Goal: Information Seeking & Learning: Learn about a topic

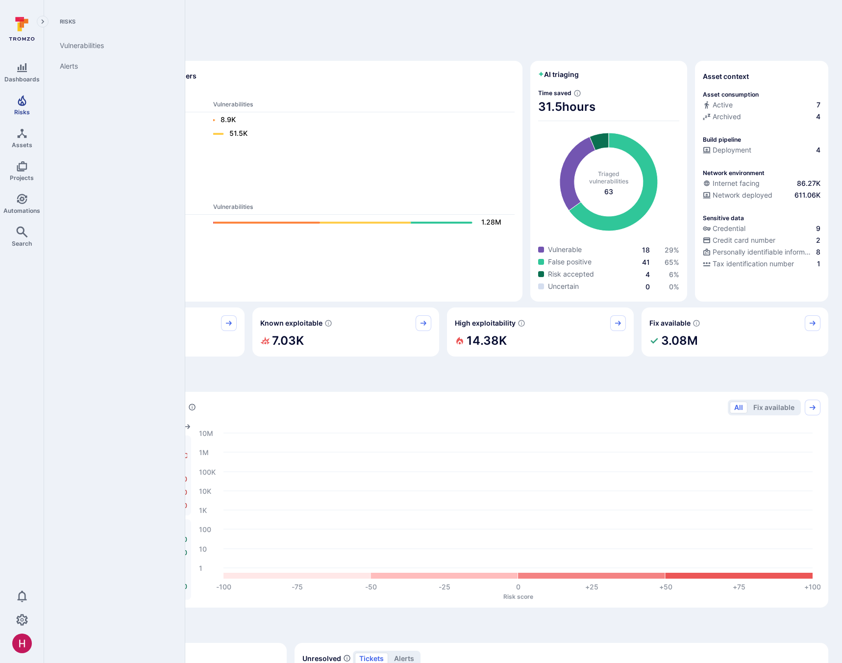
click at [20, 101] on icon "Risks" at bounding box center [22, 101] width 12 height 12
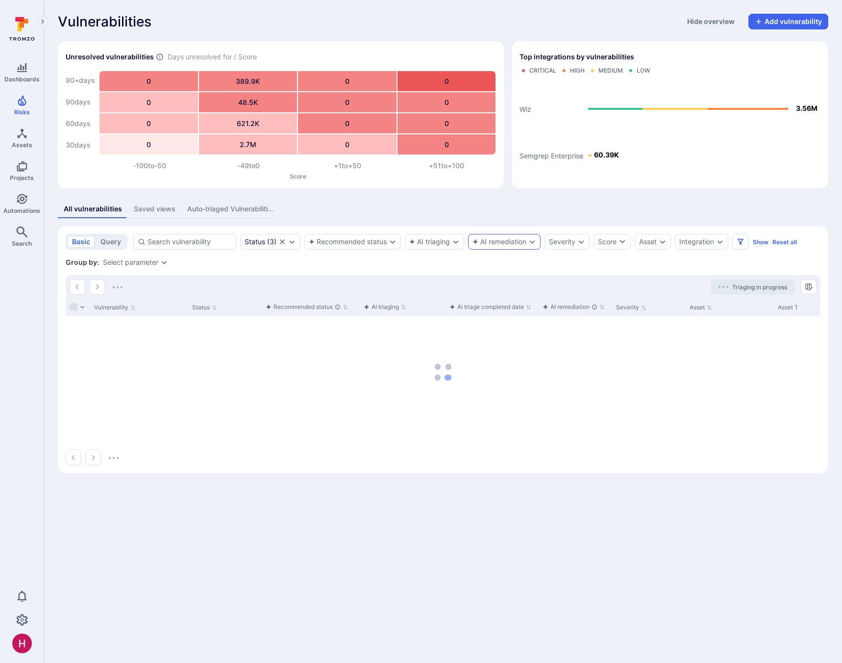
click at [511, 240] on div "AI remediation" at bounding box center [500, 242] width 54 height 8
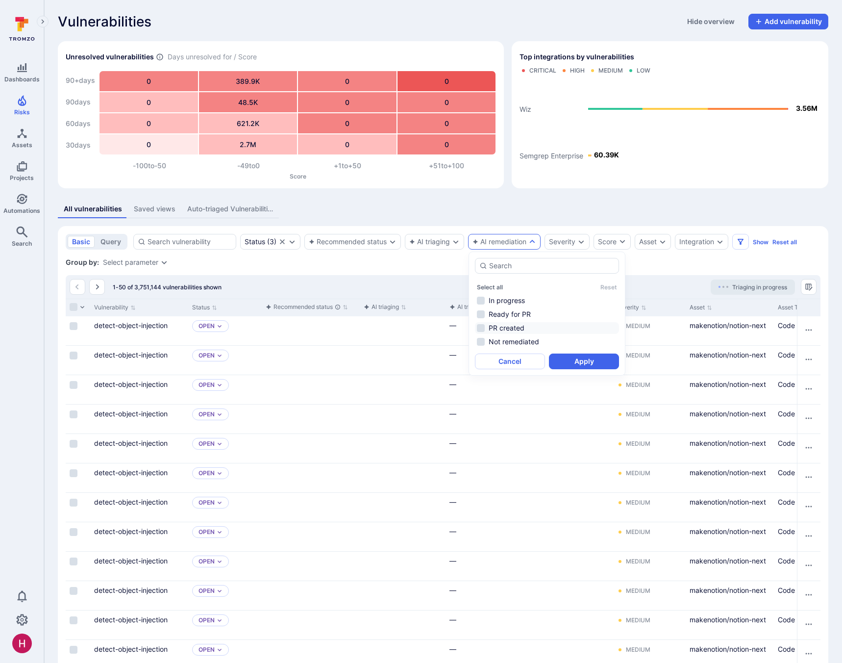
click at [514, 327] on li "PR created" at bounding box center [547, 328] width 144 height 12
click at [520, 311] on li "Ready for PR" at bounding box center [547, 314] width 144 height 12
click at [513, 295] on li "In progress" at bounding box center [547, 301] width 144 height 12
drag, startPoint x: 577, startPoint y: 361, endPoint x: 559, endPoint y: 374, distance: 22.6
click at [577, 361] on button "Apply" at bounding box center [584, 361] width 70 height 16
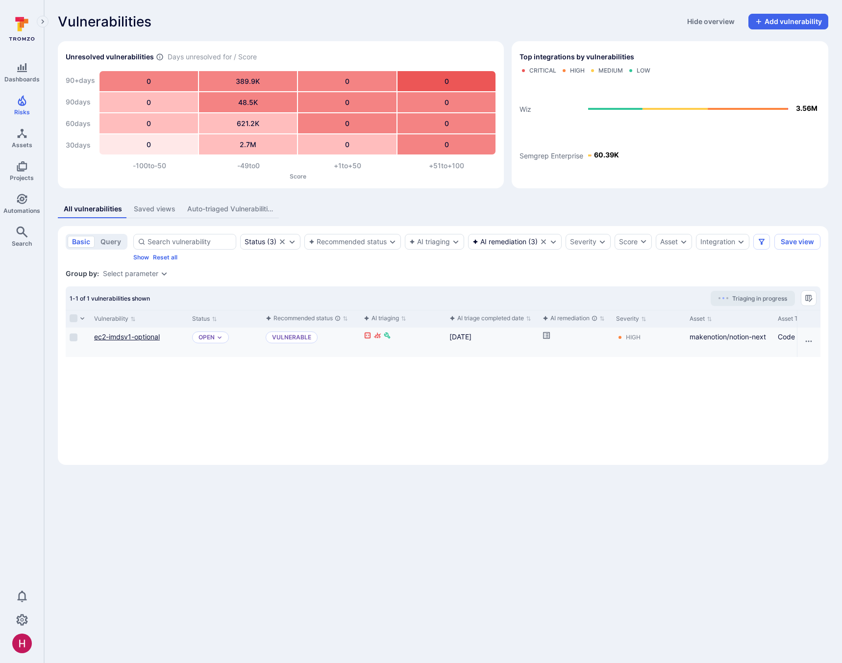
click at [156, 341] on link "ec2-imdsv1-optional" at bounding box center [127, 336] width 66 height 8
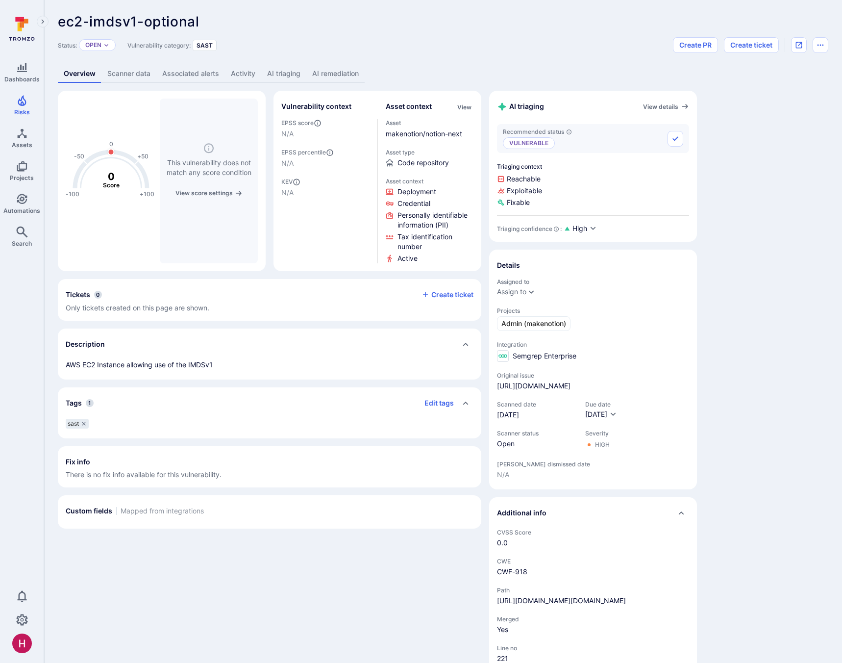
click at [321, 77] on link "AI remediation" at bounding box center [335, 74] width 58 height 18
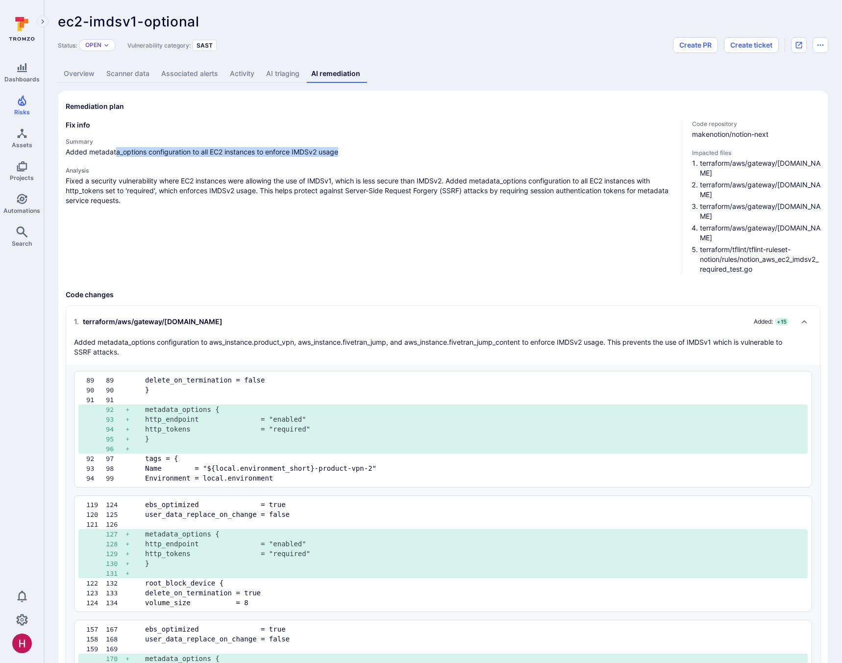
drag, startPoint x: 117, startPoint y: 150, endPoint x: 364, endPoint y: 148, distance: 247.1
click at [364, 148] on span "Added metadata_options configuration to all EC2 instances to enforce IMDSv2 usa…" at bounding box center [370, 152] width 608 height 10
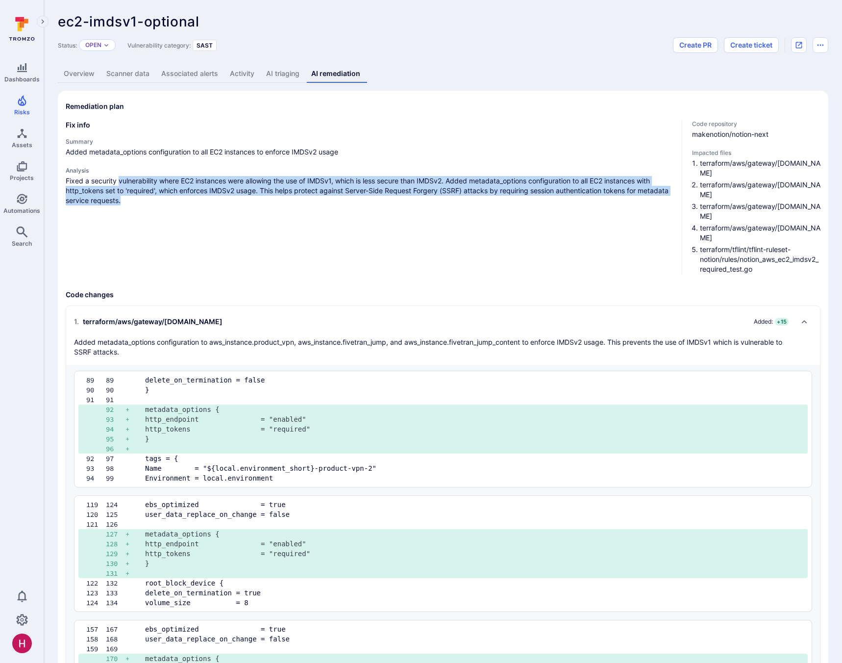
drag, startPoint x: 121, startPoint y: 184, endPoint x: 212, endPoint y: 198, distance: 92.2
click at [212, 198] on p "Fixed a security vulnerability where EC2 instances were allowing the use of IMD…" at bounding box center [370, 190] width 608 height 29
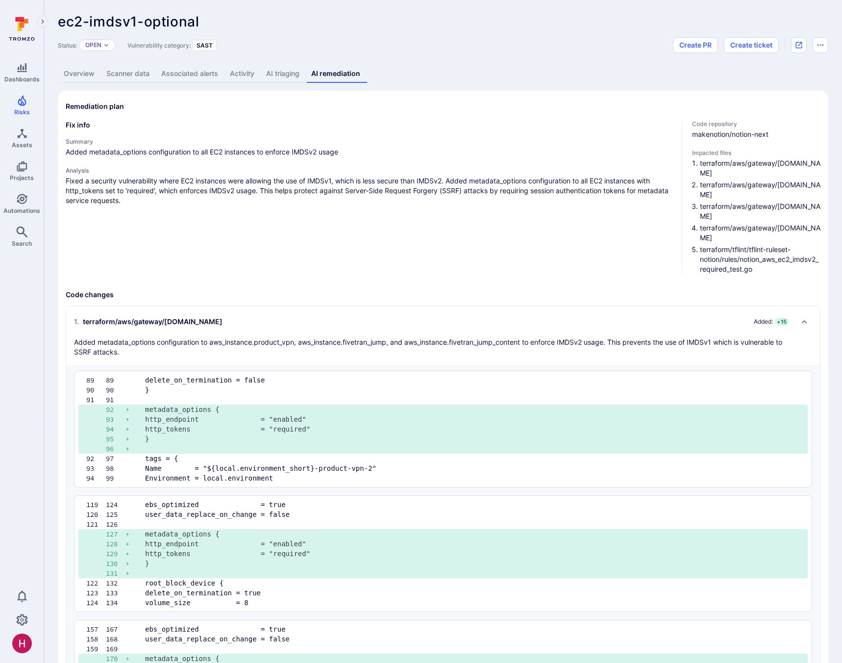
drag, startPoint x: 212, startPoint y: 198, endPoint x: 216, endPoint y: 193, distance: 6.6
click at [212, 198] on p "Fixed a security vulnerability where EC2 instances were allowing the use of IMD…" at bounding box center [370, 190] width 608 height 29
click at [76, 74] on link "Overview" at bounding box center [79, 74] width 43 height 18
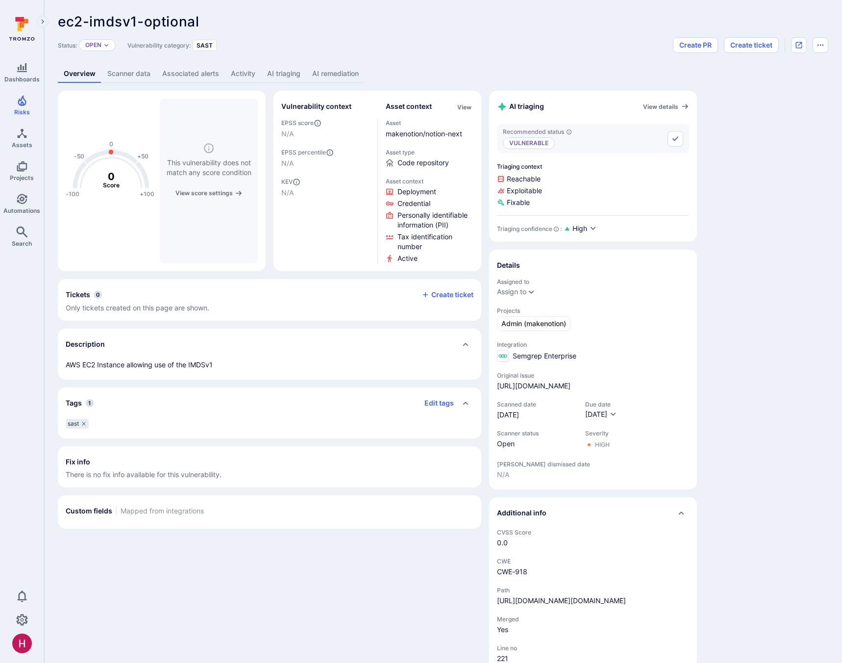
click at [279, 73] on link "AI triaging" at bounding box center [283, 74] width 45 height 18
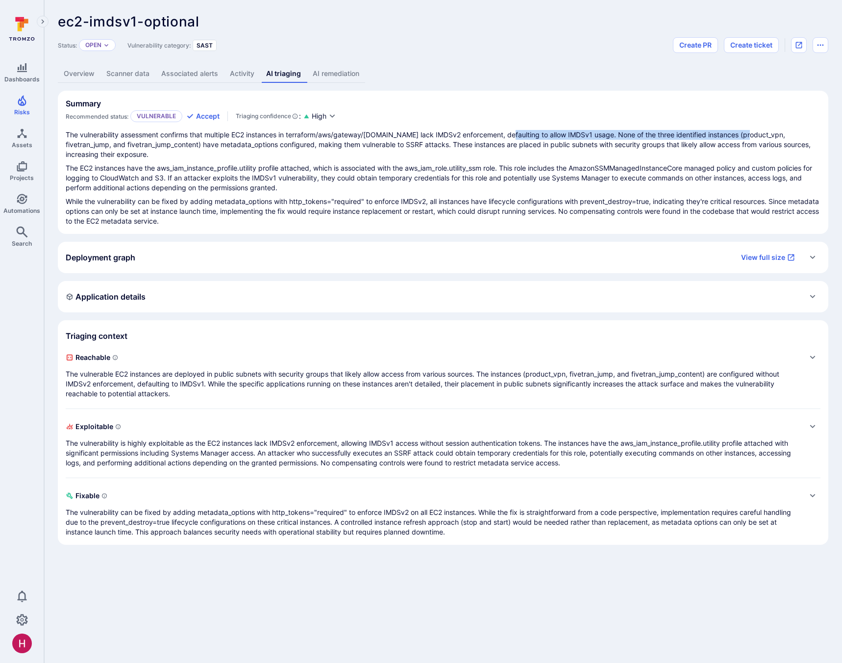
drag, startPoint x: 506, startPoint y: 133, endPoint x: 743, endPoint y: 135, distance: 236.8
click at [743, 135] on p "The vulnerability assessment confirms that multiple EC2 instances in terraform/…" at bounding box center [443, 144] width 755 height 29
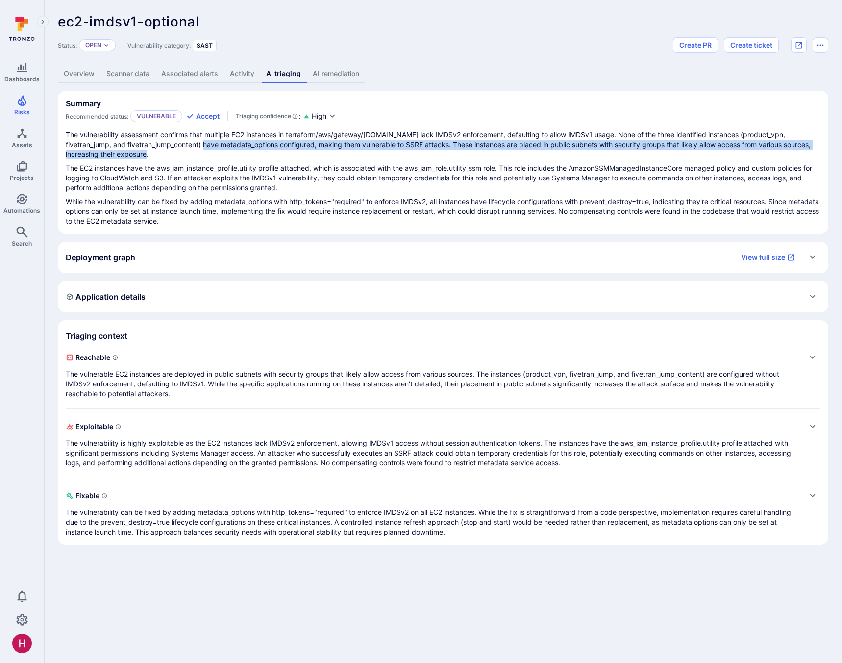
drag, startPoint x: 219, startPoint y: 144, endPoint x: 326, endPoint y: 151, distance: 108.1
click at [326, 151] on p "The vulnerability assessment confirms that multiple EC2 instances in terraform/…" at bounding box center [443, 144] width 755 height 29
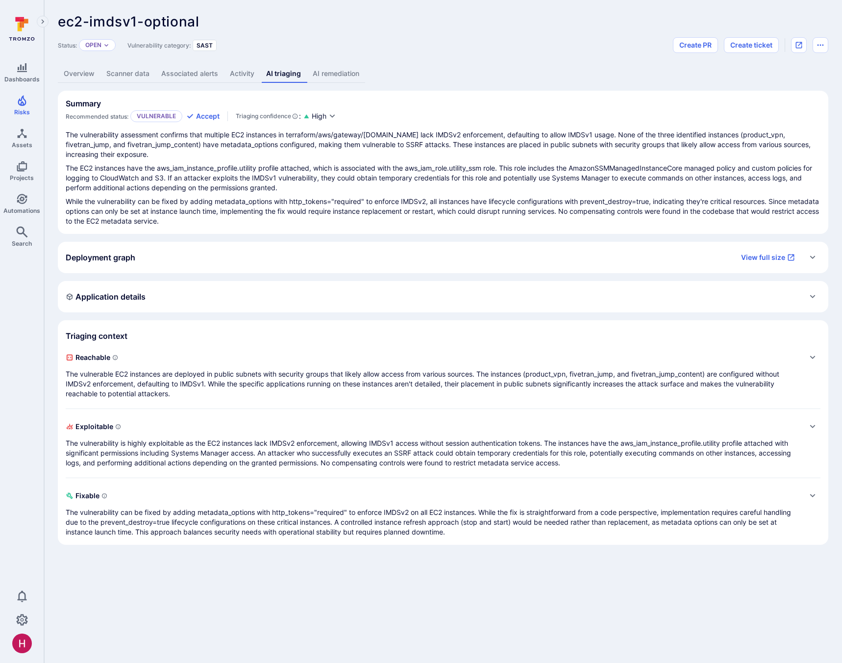
click at [74, 73] on link "Overview" at bounding box center [79, 74] width 43 height 18
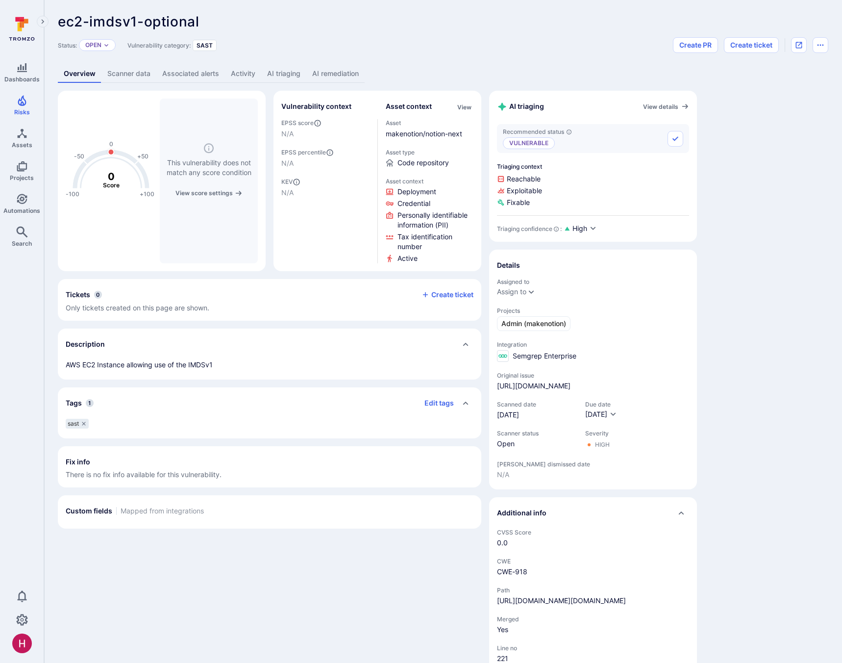
click at [133, 76] on link "Scanner data" at bounding box center [128, 74] width 55 height 18
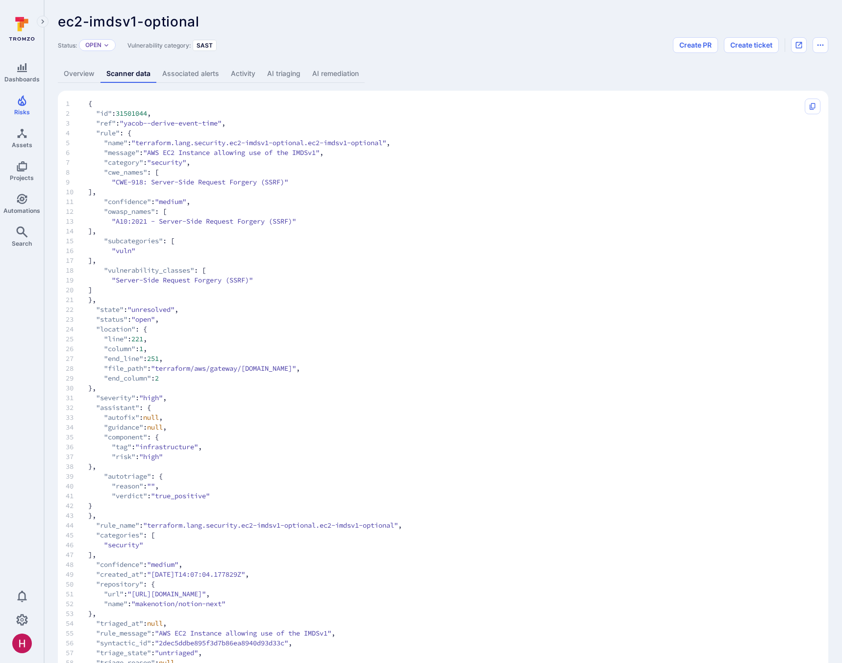
click at [87, 77] on link "Overview" at bounding box center [79, 74] width 43 height 18
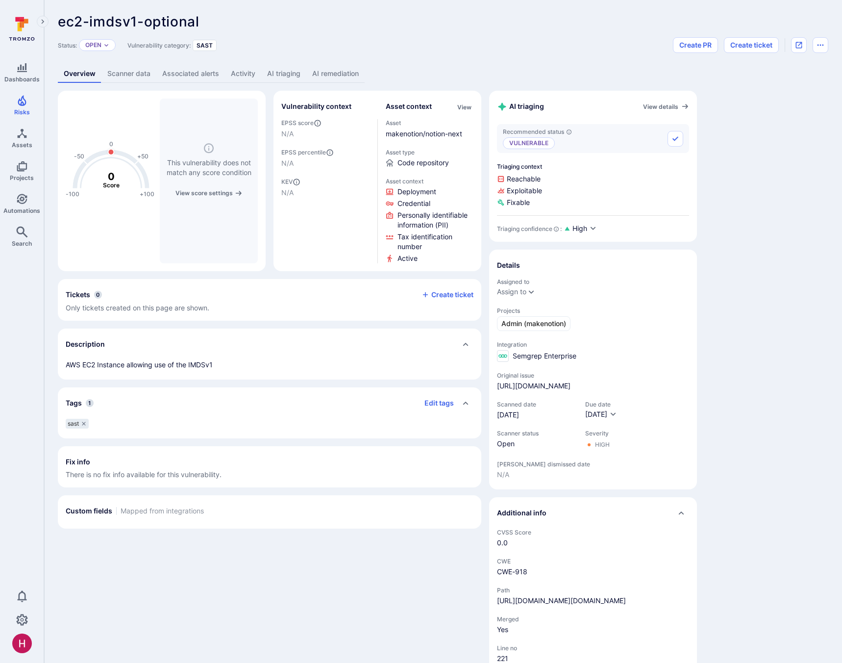
click at [116, 363] on p "AWS EC2 Instance allowing use of the IMDSv1" at bounding box center [270, 365] width 408 height 10
copy div "AWS EC2 Instance allowing use of the IMDSv1 Tags 1 Edit tags"
click at [343, 72] on link "AI remediation" at bounding box center [335, 74] width 58 height 18
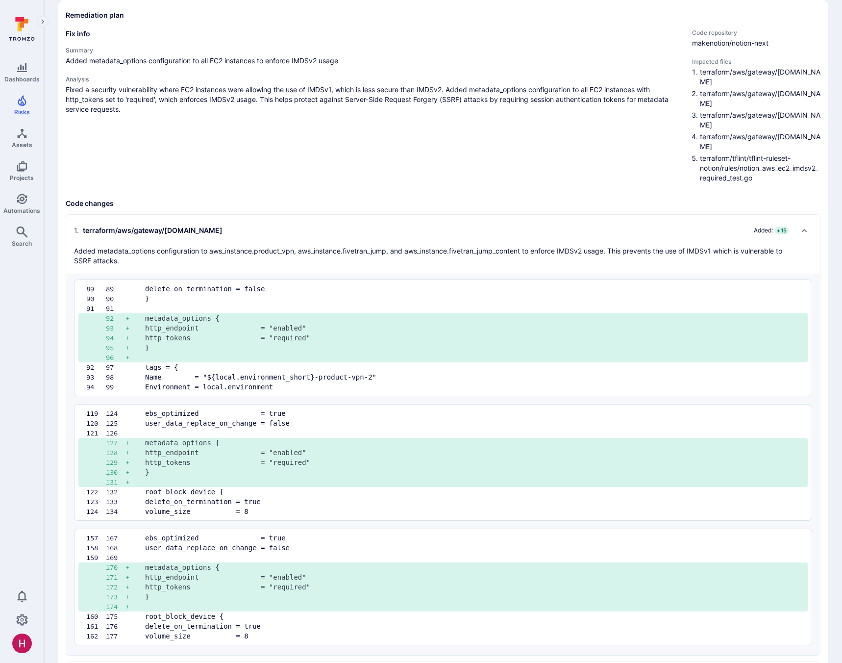
scroll to position [79, 0]
